Goal: Information Seeking & Learning: Learn about a topic

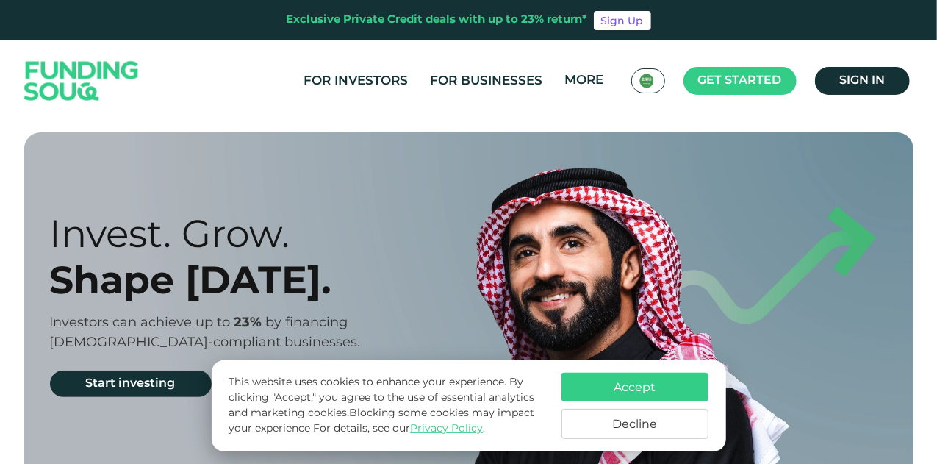
click at [672, 420] on button "Decline" at bounding box center [634, 424] width 147 height 30
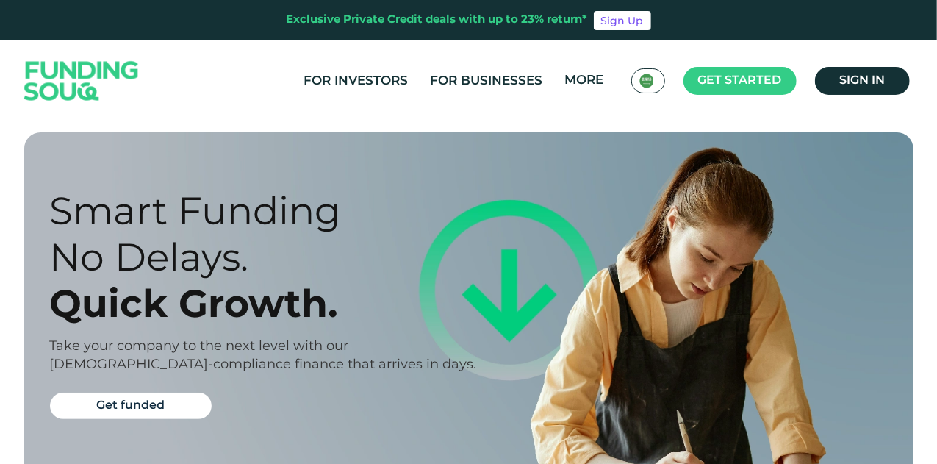
click at [22, 314] on div "Prosperity Meets Principle. Shariah Compliance [DEMOGRAPHIC_DATA] compliant inv…" at bounding box center [468, 425] width 911 height 586
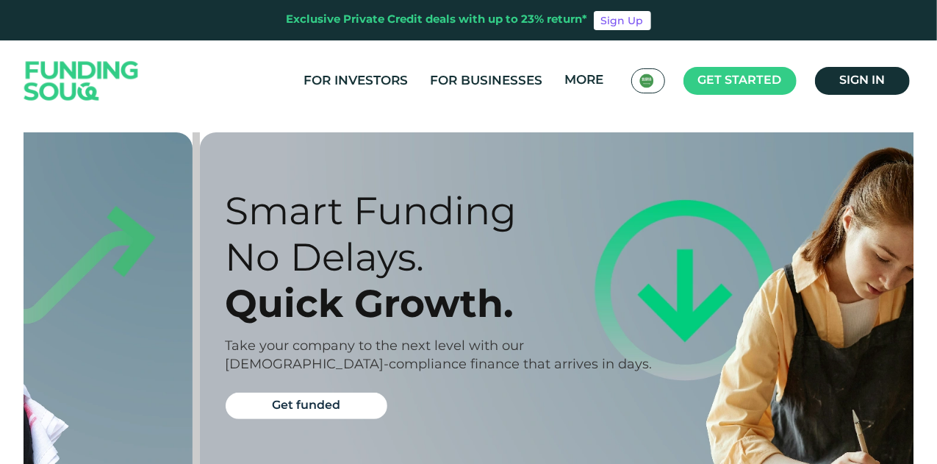
drag, startPoint x: 93, startPoint y: 311, endPoint x: 387, endPoint y: 298, distance: 294.2
click at [243, 306] on div "Smart Funding No Delays. Quick Growth. Take your company to the next level with…" at bounding box center [655, 308] width 911 height 353
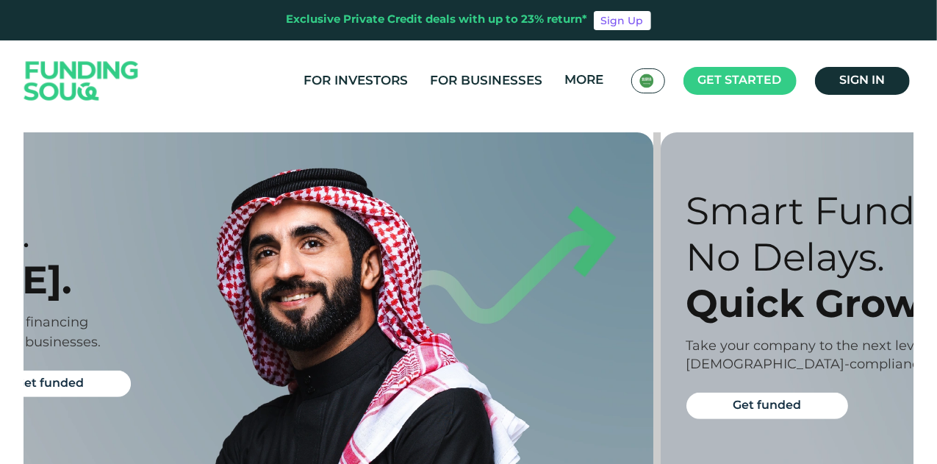
drag, startPoint x: 387, startPoint y: 298, endPoint x: 707, endPoint y: 293, distance: 319.6
click at [664, 295] on div "Invest. Grow. Shape [DATE]. Investors can achieve up to 23% by financing [DEMOG…" at bounding box center [219, 308] width 889 height 353
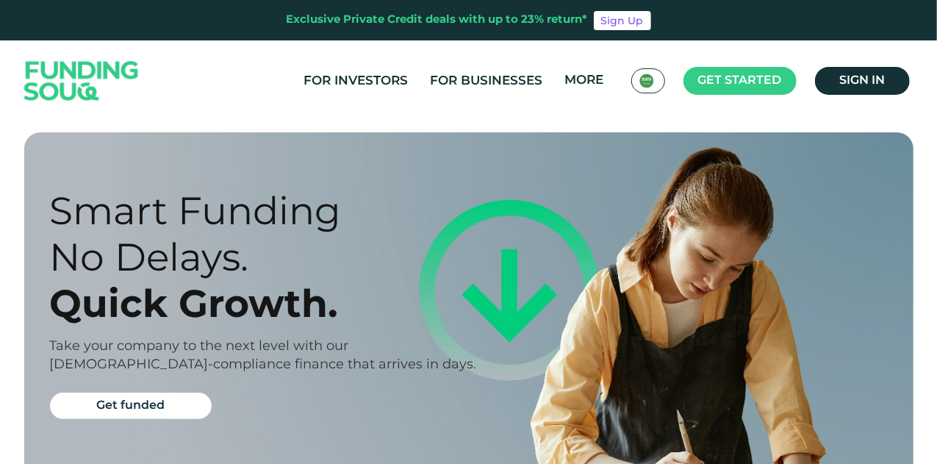
drag, startPoint x: 269, startPoint y: 327, endPoint x: 926, endPoint y: 337, distance: 656.9
click at [926, 337] on section "Prosperity Meets Principle. Shariah Compliance [DEMOGRAPHIC_DATA] compliant inv…" at bounding box center [468, 425] width 937 height 586
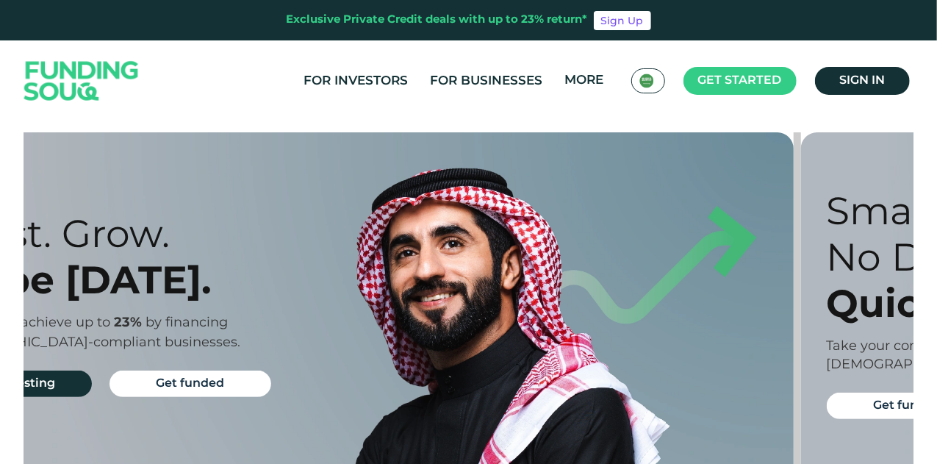
drag, startPoint x: 669, startPoint y: 295, endPoint x: 365, endPoint y: 293, distance: 303.4
click at [381, 293] on div "Invest. Grow. Shape [DATE]. Investors can achieve up to 23% by financing [DEMOG…" at bounding box center [360, 308] width 889 height 353
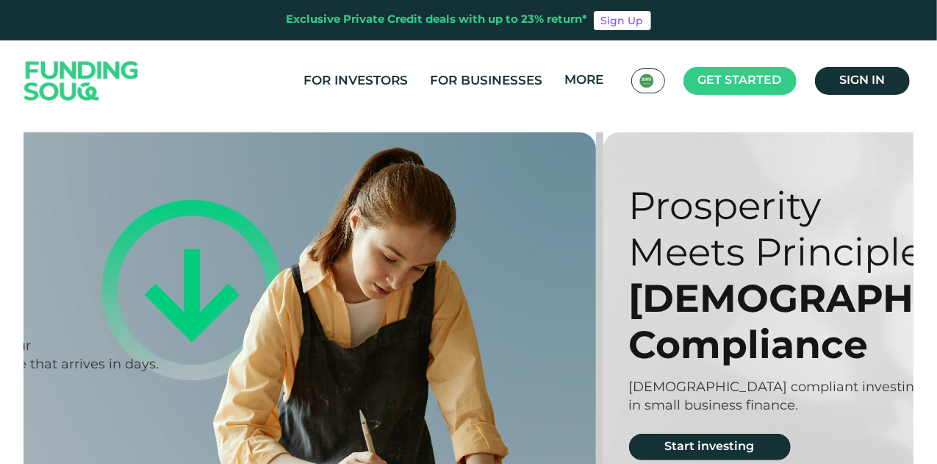
drag, startPoint x: 764, startPoint y: 295, endPoint x: 386, endPoint y: 292, distance: 377.6
click at [406, 292] on div "Smart Funding No Delays. Quick Growth. Take your company to the next level with…" at bounding box center [162, 308] width 889 height 353
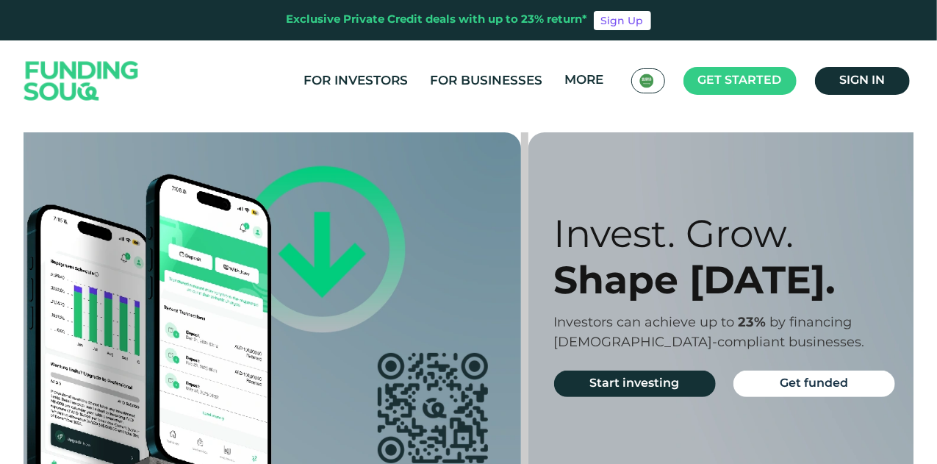
drag, startPoint x: 738, startPoint y: 268, endPoint x: 261, endPoint y: 248, distance: 477.2
click at [281, 251] on div "Download and Invest anytime, anywhere. Download our app and register in seconds…" at bounding box center [86, 308] width 889 height 353
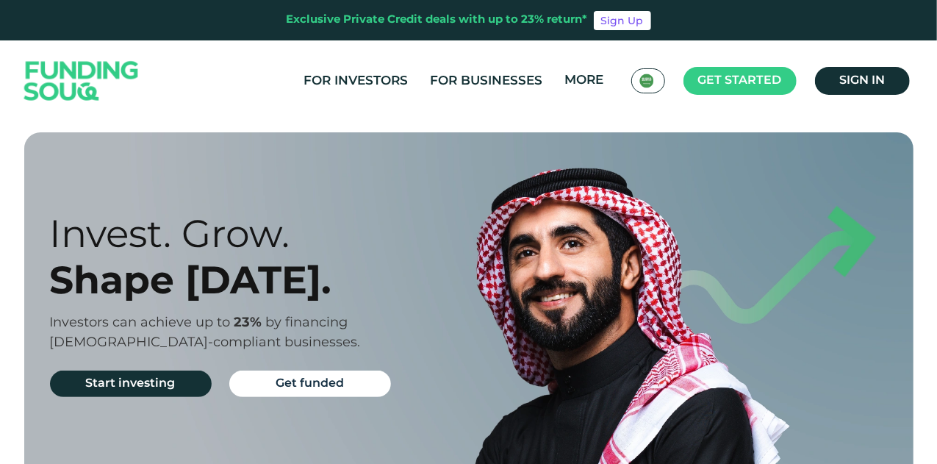
click at [553, 252] on div "Invest. Grow. Shape [DATE]. Investors can achieve up to 23% by financing [DEMOG…" at bounding box center [479, 308] width 889 height 353
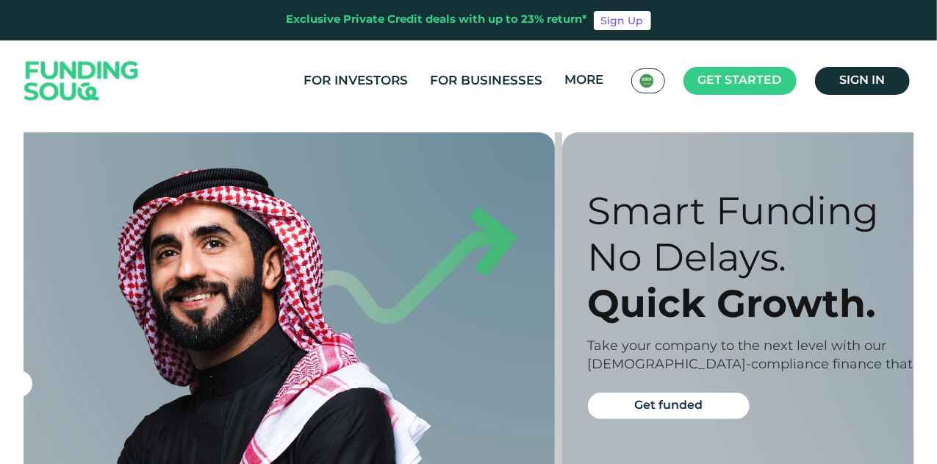
drag, startPoint x: 539, startPoint y: 252, endPoint x: 147, endPoint y: 228, distance: 393.0
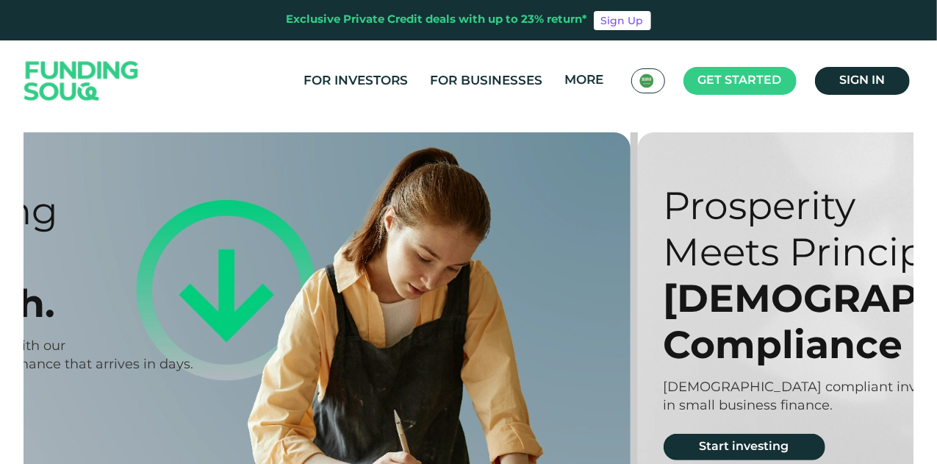
drag, startPoint x: 671, startPoint y: 243, endPoint x: 135, endPoint y: 264, distance: 536.0
click at [137, 264] on div "Smart Funding No Delays. Quick Growth. Take your company to the next level with…" at bounding box center [196, 308] width 889 height 353
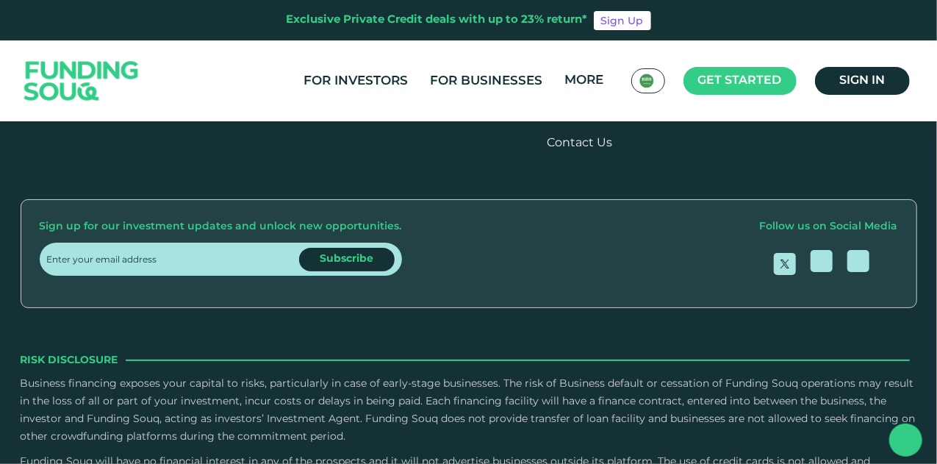
scroll to position [1837, 0]
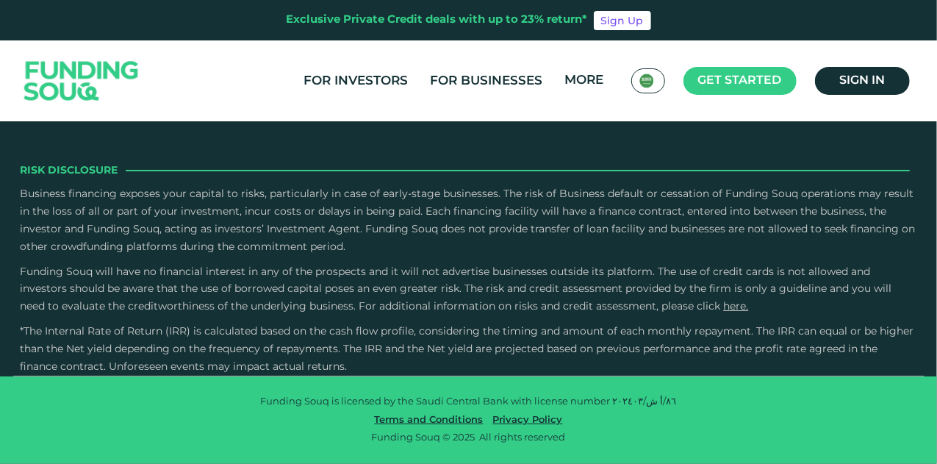
type tc-range-slider "4"
type tc-range-slider "10000"
drag, startPoint x: 79, startPoint y: 231, endPoint x: 62, endPoint y: 232, distance: 17.6
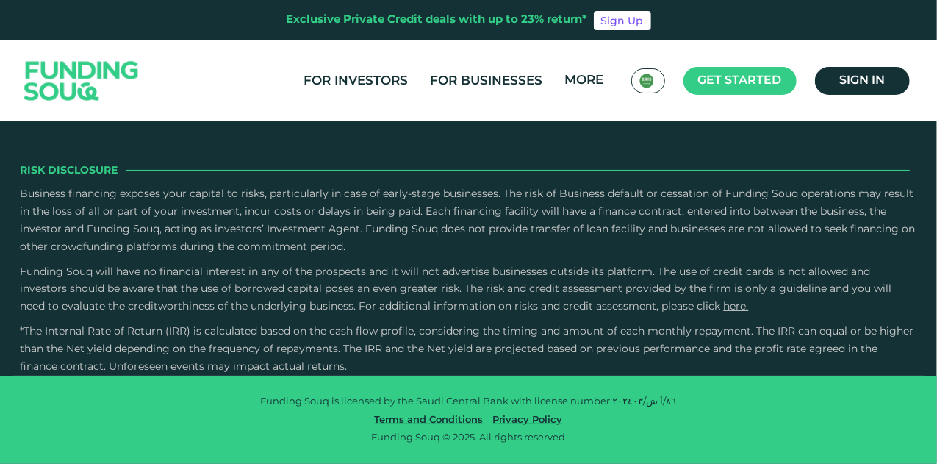
drag, startPoint x: 508, startPoint y: 224, endPoint x: 354, endPoint y: 230, distance: 154.4
type tc-range-slider "5"
drag, startPoint x: 936, startPoint y: 282, endPoint x: 935, endPoint y: 303, distance: 21.3
